Goal: Task Accomplishment & Management: Use online tool/utility

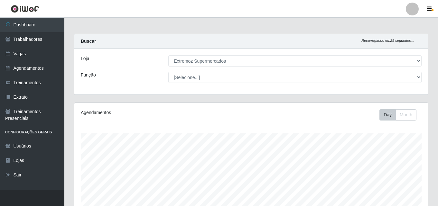
select select "519"
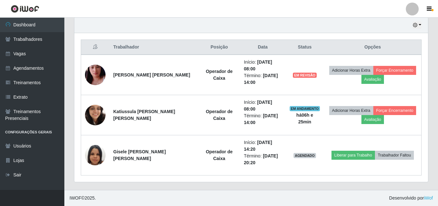
scroll to position [134, 354]
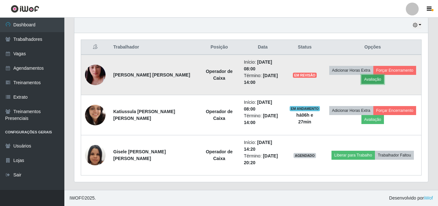
click at [362, 81] on button "Avaliação" at bounding box center [373, 79] width 23 height 9
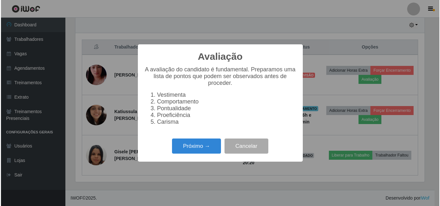
scroll to position [134, 351]
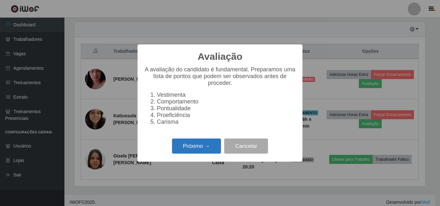
click at [181, 154] on button "Próximo →" at bounding box center [196, 146] width 49 height 15
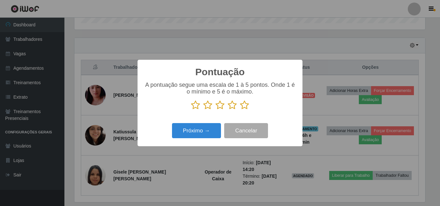
click at [207, 105] on icon at bounding box center [207, 105] width 9 height 10
click at [203, 110] on input "radio" at bounding box center [203, 110] width 0 height 0
click at [218, 106] on icon at bounding box center [219, 105] width 9 height 10
click at [215, 110] on input "radio" at bounding box center [215, 110] width 0 height 0
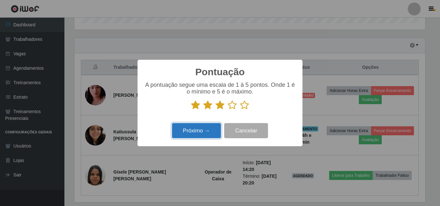
click at [199, 132] on button "Próximo →" at bounding box center [196, 130] width 49 height 15
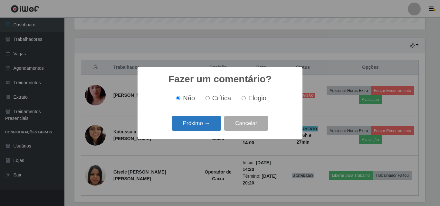
click at [192, 123] on button "Próximo →" at bounding box center [196, 123] width 49 height 15
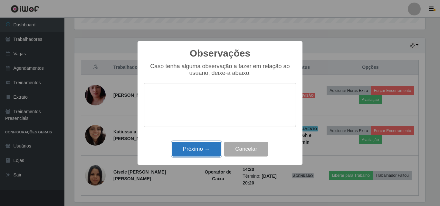
click at [196, 146] on button "Próximo →" at bounding box center [196, 149] width 49 height 15
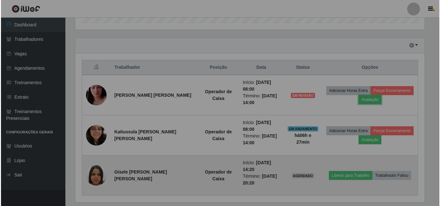
scroll to position [134, 354]
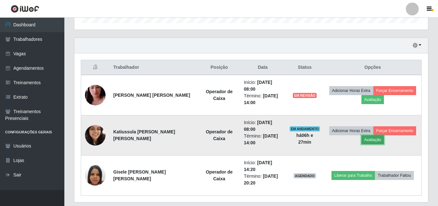
click at [362, 140] on button "Avaliação" at bounding box center [373, 140] width 23 height 9
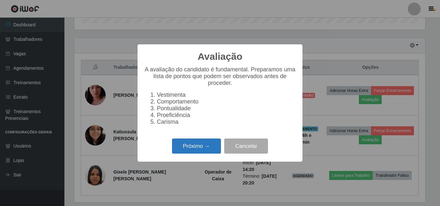
click at [204, 153] on button "Próximo →" at bounding box center [196, 146] width 49 height 15
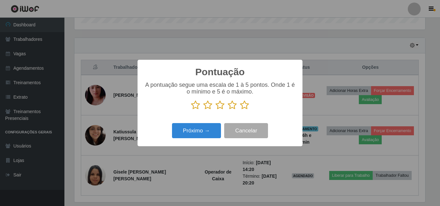
scroll to position [321960, 321743]
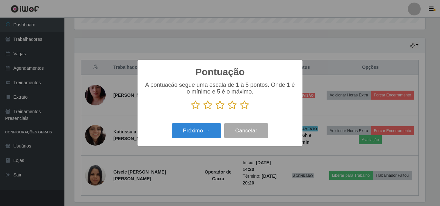
click at [221, 108] on icon at bounding box center [219, 105] width 9 height 10
click at [215, 110] on input "radio" at bounding box center [215, 110] width 0 height 0
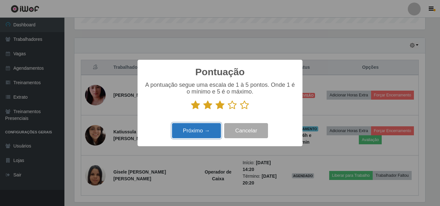
click at [190, 132] on button "Próximo →" at bounding box center [196, 130] width 49 height 15
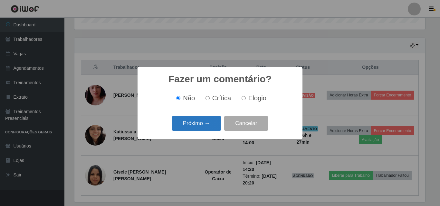
click at [191, 121] on button "Próximo →" at bounding box center [196, 123] width 49 height 15
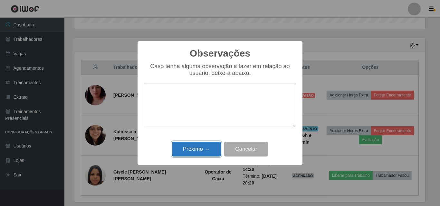
click at [189, 148] on button "Próximo →" at bounding box center [196, 149] width 49 height 15
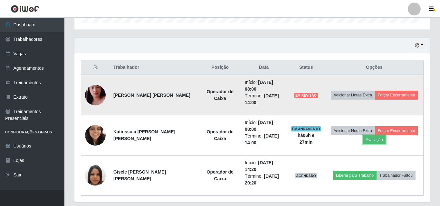
scroll to position [134, 354]
click at [388, 96] on button "Forçar Encerramento" at bounding box center [395, 95] width 43 height 9
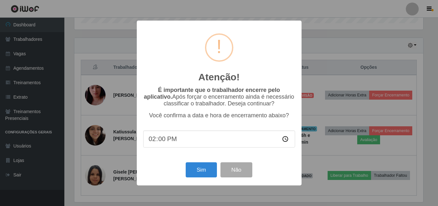
scroll to position [134, 351]
click at [200, 171] on button "Sim" at bounding box center [201, 170] width 31 height 15
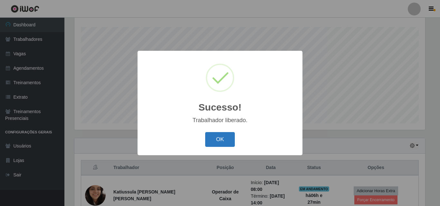
click at [213, 139] on button "OK" at bounding box center [220, 139] width 30 height 15
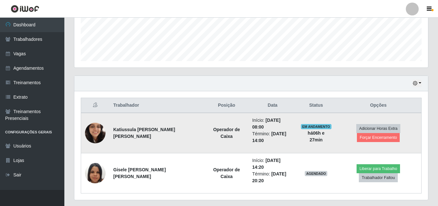
scroll to position [174, 0]
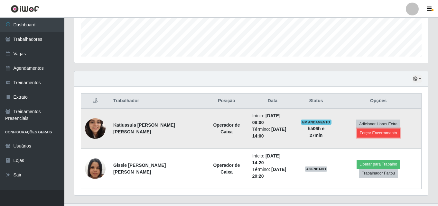
click at [363, 133] on button "Forçar Encerramento" at bounding box center [378, 133] width 43 height 9
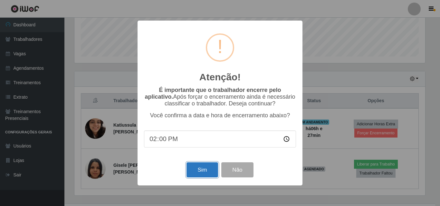
click at [203, 178] on button "Sim" at bounding box center [201, 170] width 31 height 15
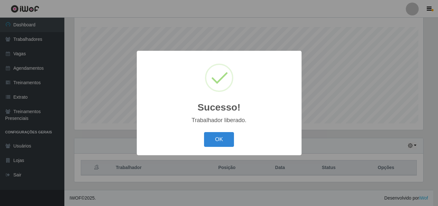
scroll to position [0, 0]
click at [222, 138] on button "OK" at bounding box center [220, 139] width 30 height 15
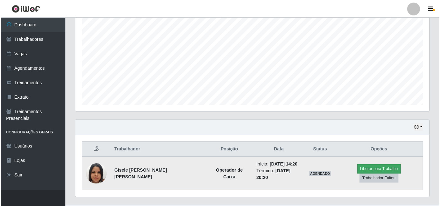
scroll to position [135, 0]
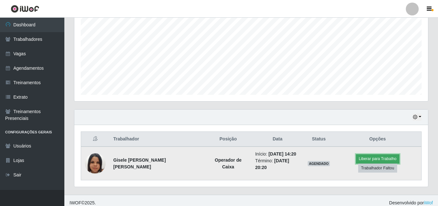
click at [356, 162] on button "Liberar para Trabalho" at bounding box center [377, 159] width 43 height 9
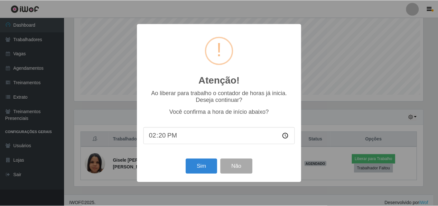
scroll to position [134, 351]
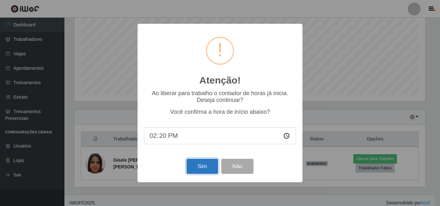
click at [200, 169] on button "Sim" at bounding box center [201, 166] width 31 height 15
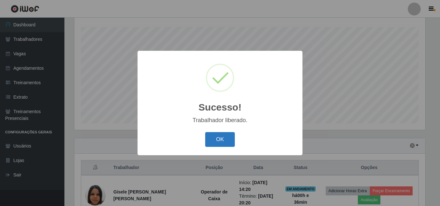
click at [218, 144] on button "OK" at bounding box center [220, 139] width 30 height 15
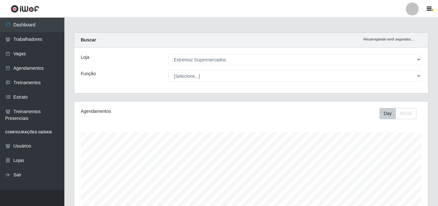
scroll to position [0, 0]
